Goal: Book appointment/travel/reservation

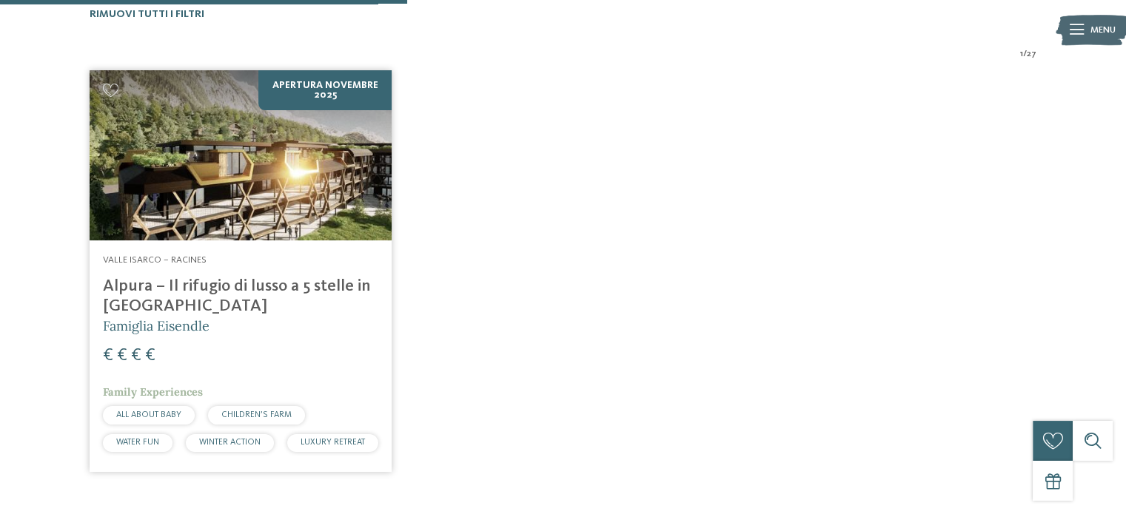
scroll to position [452, 0]
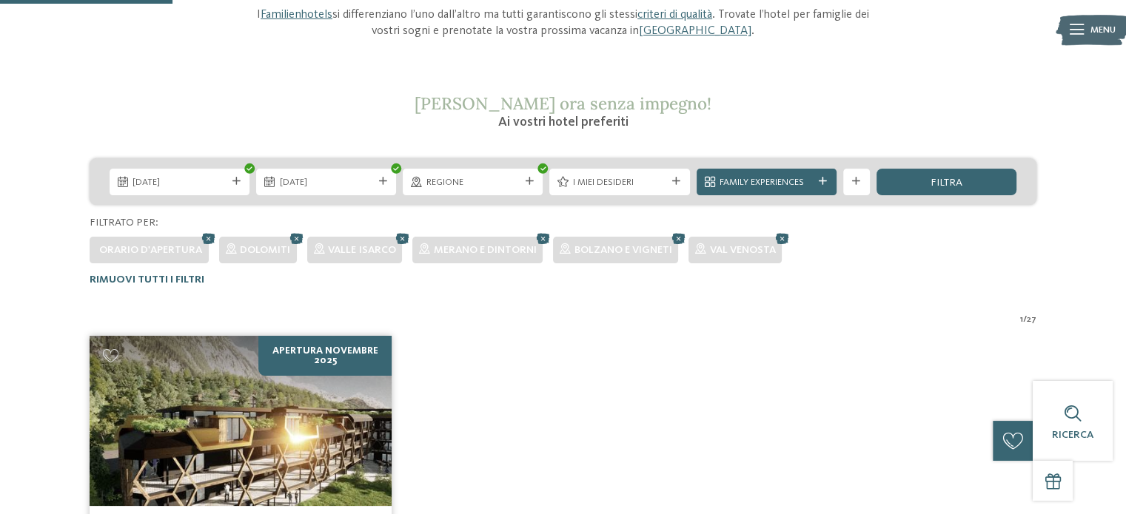
scroll to position [184, 0]
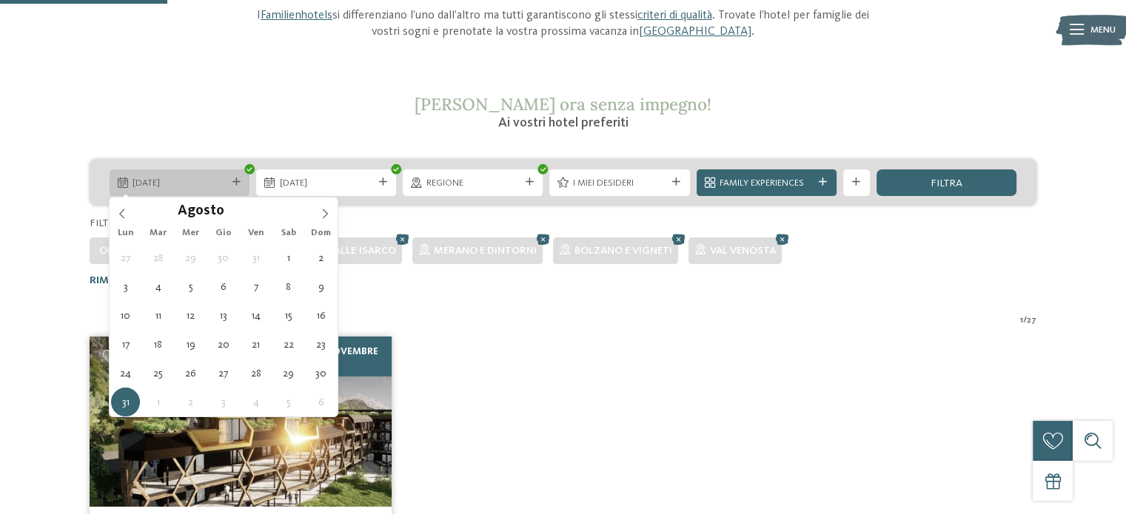
click at [243, 177] on div "31.08.2026" at bounding box center [180, 182] width 140 height 27
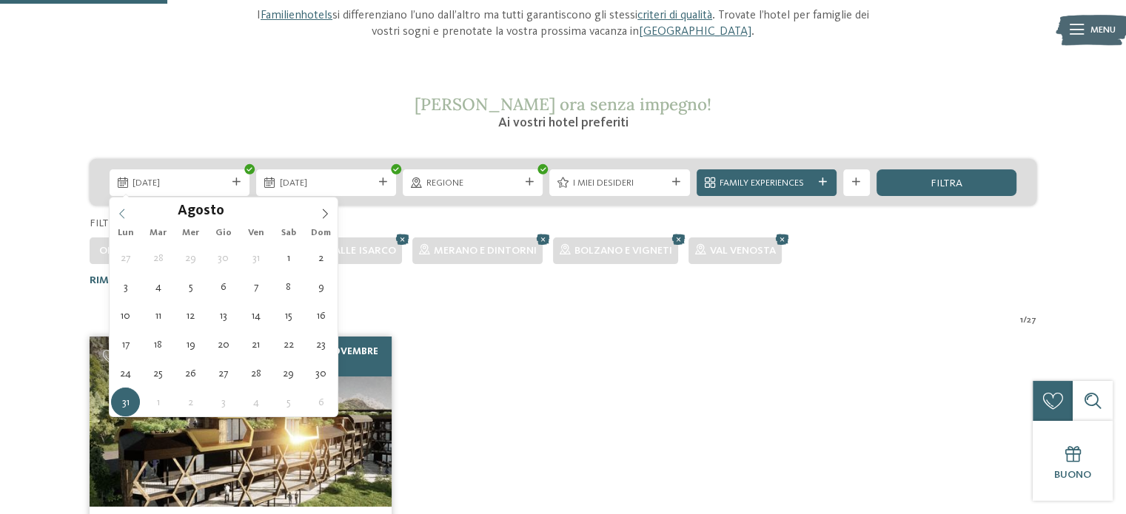
click at [120, 217] on icon at bounding box center [122, 214] width 10 height 10
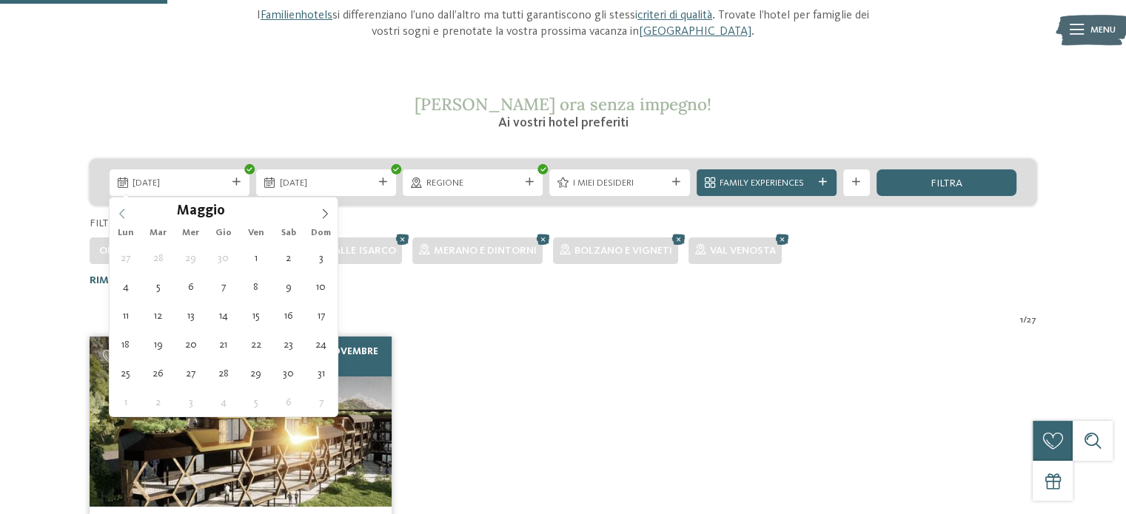
click at [120, 217] on icon at bounding box center [122, 214] width 10 height 10
type input "****"
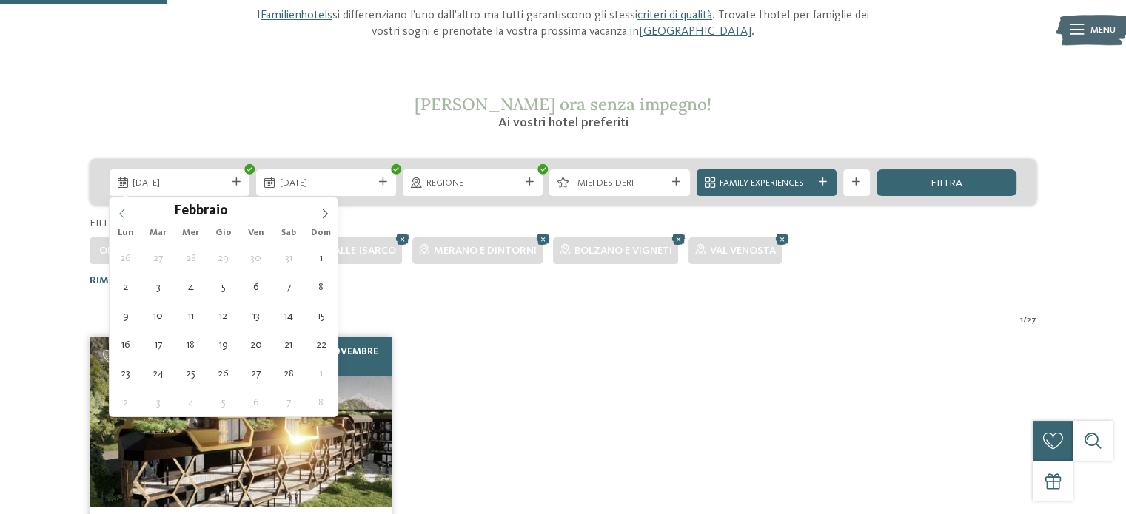
click at [120, 217] on icon at bounding box center [122, 214] width 10 height 10
click at [120, 217] on div "Settembre ****" at bounding box center [224, 210] width 228 height 25
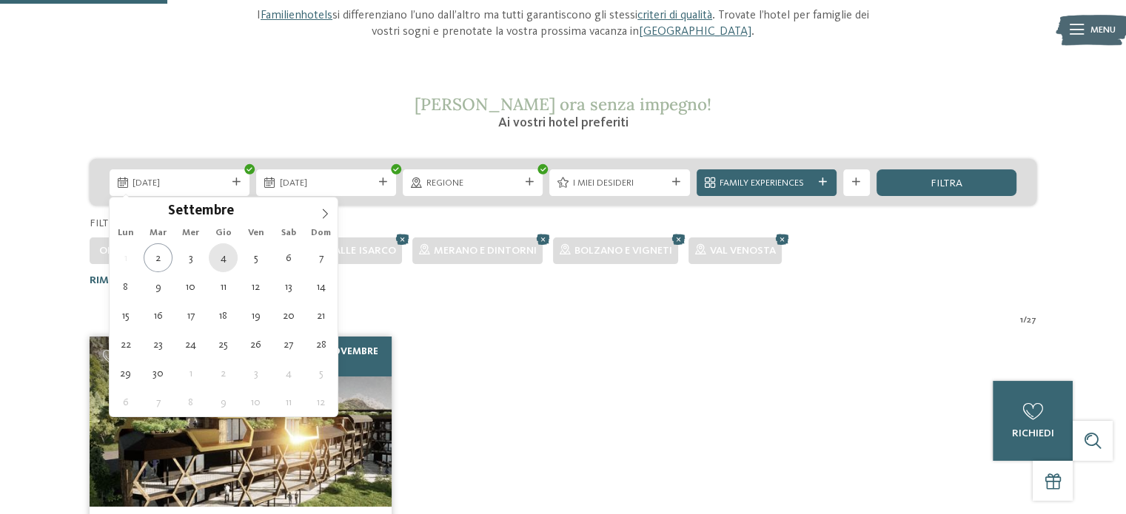
type div "04.09.2025"
type input "****"
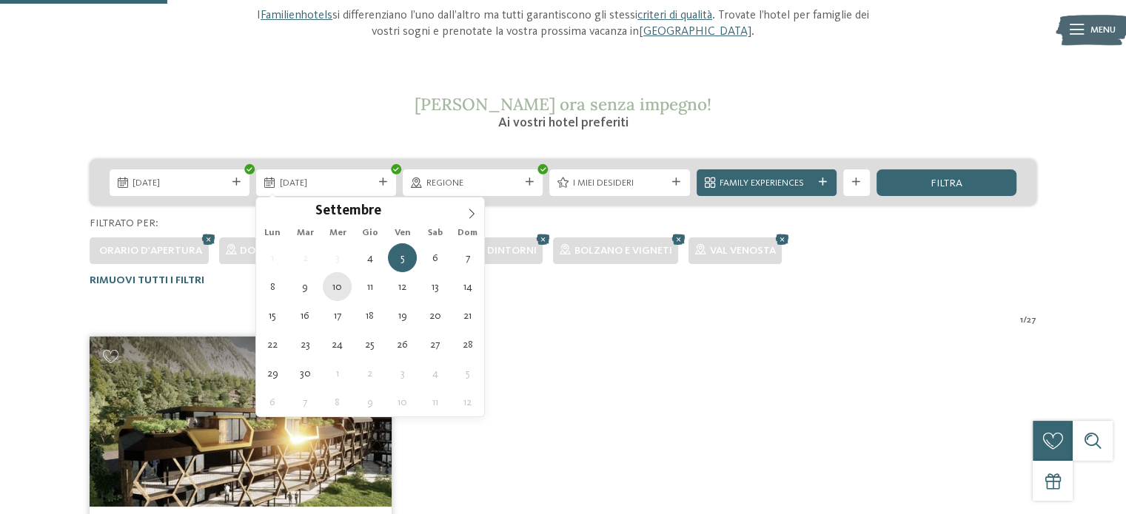
type div "10.09.2025"
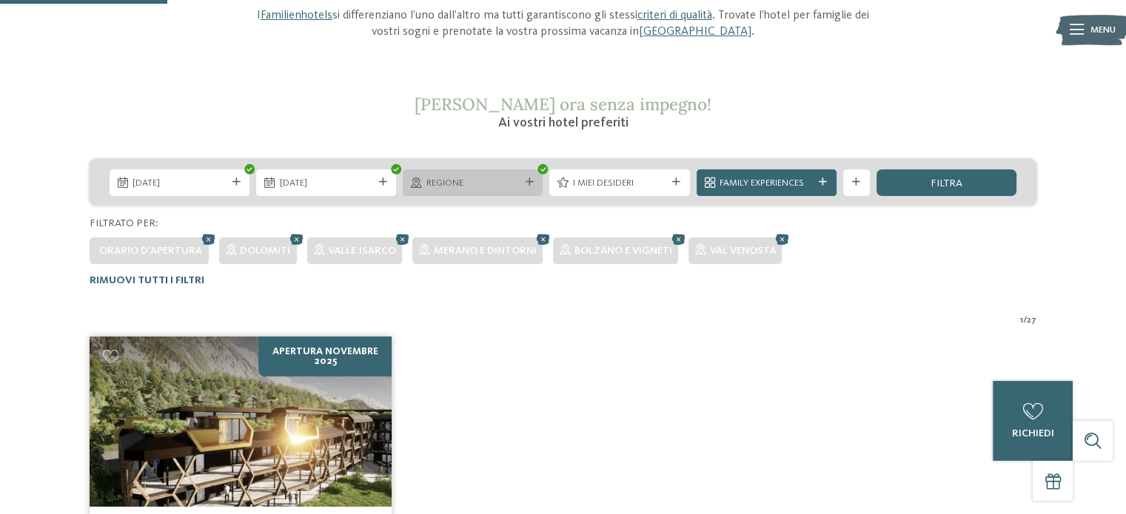
click at [428, 180] on span "Regione" at bounding box center [472, 183] width 93 height 13
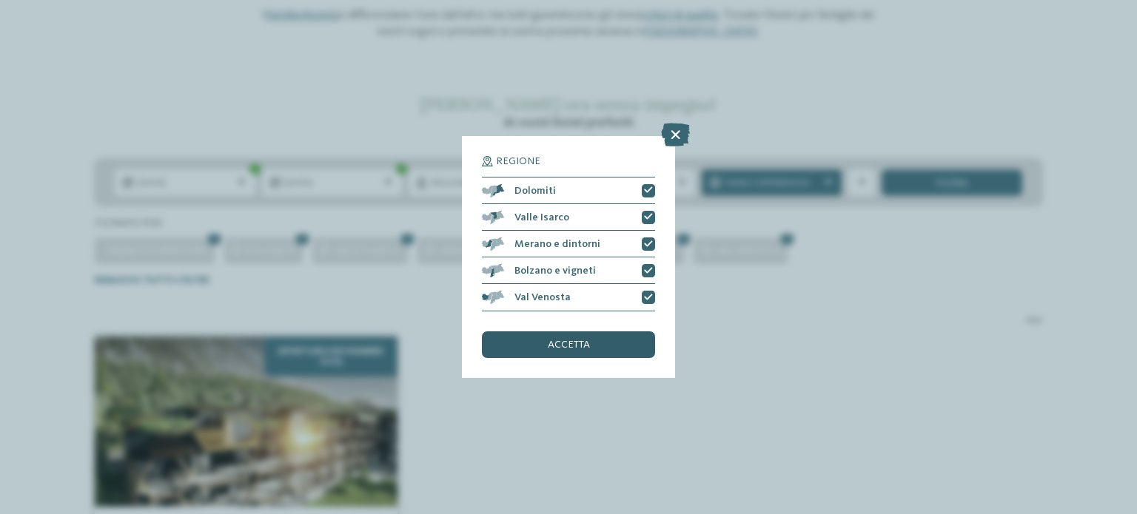
click at [543, 344] on div "accetta" at bounding box center [568, 345] width 173 height 27
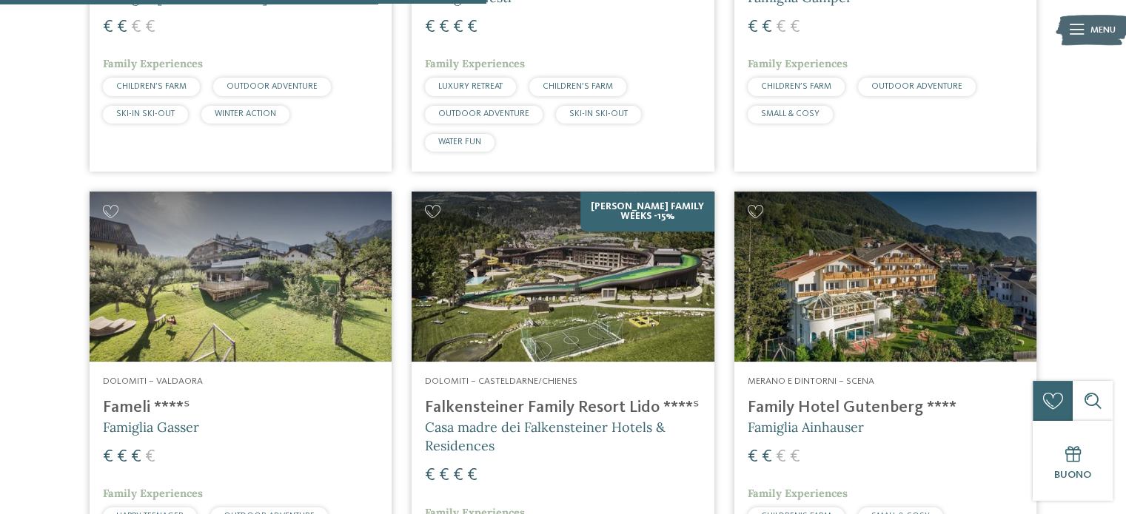
scroll to position [1659, 0]
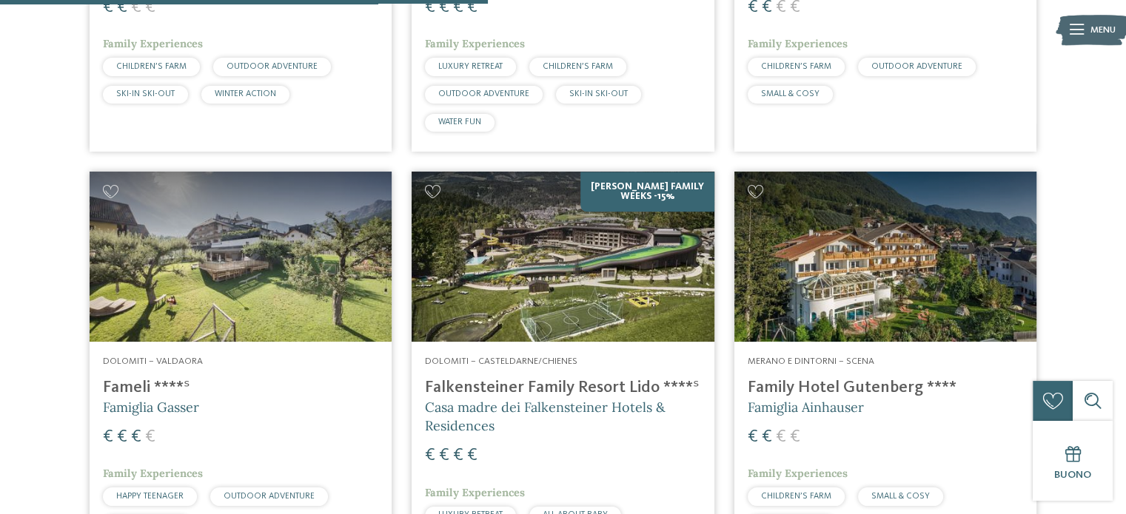
click at [617, 237] on img at bounding box center [563, 257] width 302 height 170
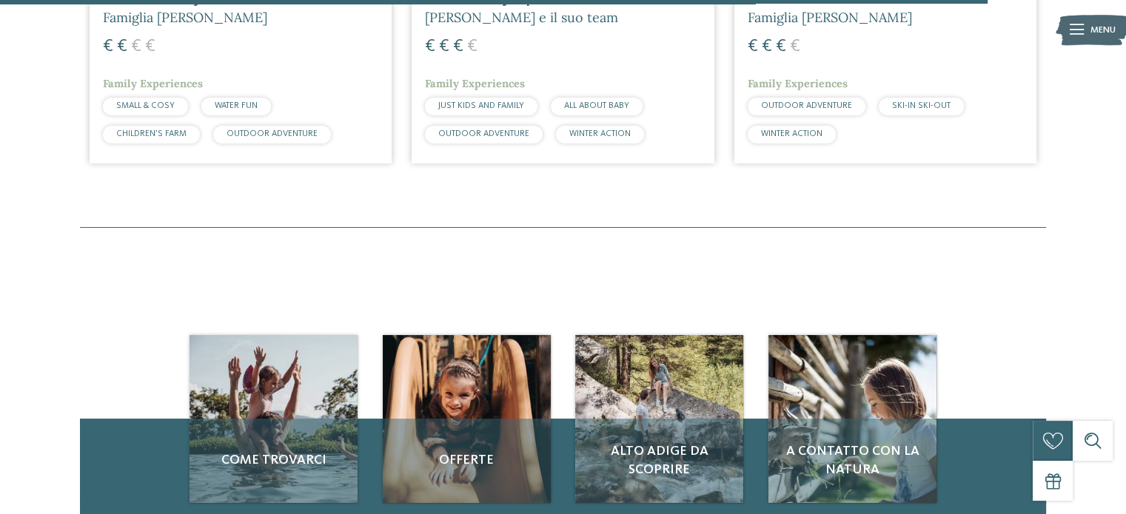
scroll to position [3389, 0]
